Goal: Information Seeking & Learning: Learn about a topic

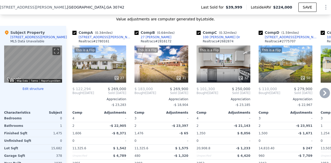
scroll to position [423, 0]
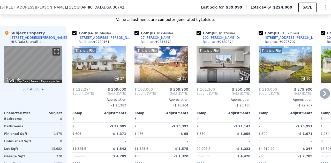
click at [157, 71] on div "This is a Flip 31" at bounding box center [161, 64] width 54 height 37
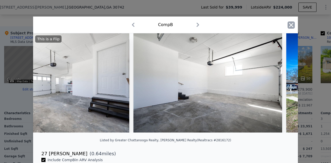
click at [290, 25] on icon "button" at bounding box center [290, 24] width 7 height 7
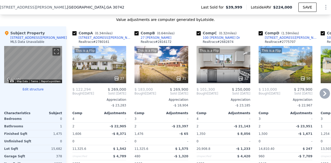
click at [107, 72] on div "This is a Flip 27" at bounding box center [99, 64] width 54 height 37
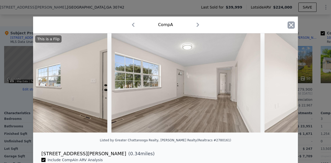
click at [291, 27] on icon "button" at bounding box center [291, 25] width 4 height 4
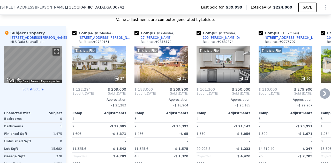
drag, startPoint x: 231, startPoint y: 77, endPoint x: 222, endPoint y: 78, distance: 9.1
click at [222, 78] on div at bounding box center [223, 78] width 54 height 9
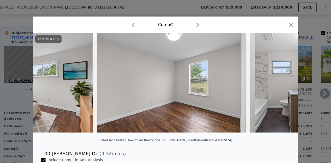
scroll to position [87, 0]
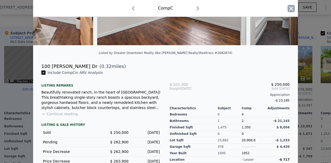
click at [289, 10] on icon "button" at bounding box center [290, 8] width 7 height 7
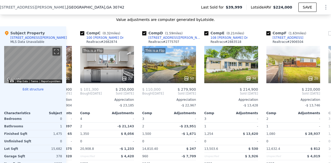
scroll to position [0, 116]
click at [233, 79] on div "34" at bounding box center [230, 78] width 49 height 5
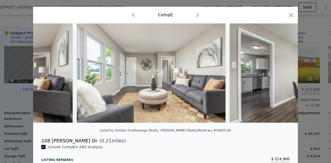
scroll to position [0, 1316]
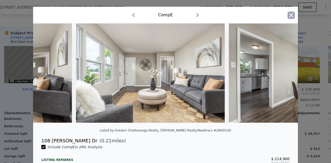
click at [287, 14] on icon "button" at bounding box center [290, 15] width 7 height 7
